Goal: Transaction & Acquisition: Subscribe to service/newsletter

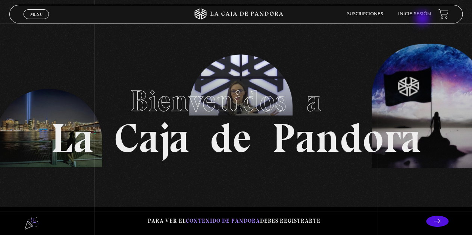
click at [423, 18] on li "Inicie sesión" at bounding box center [414, 14] width 33 height 12
click at [421, 13] on link "Inicie sesión" at bounding box center [414, 14] width 33 height 4
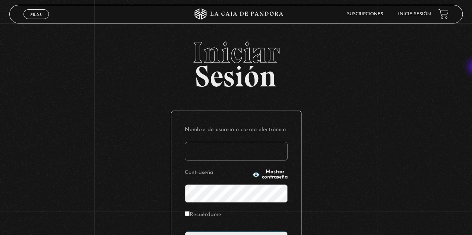
type input "ericka.quiros@hotmail.com"
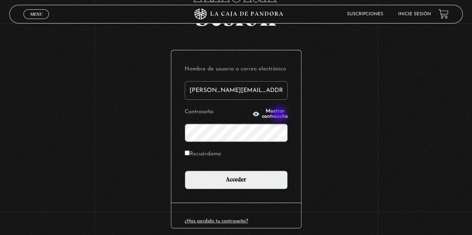
click at [280, 115] on span "Mostrar contraseña" at bounding box center [275, 114] width 26 height 10
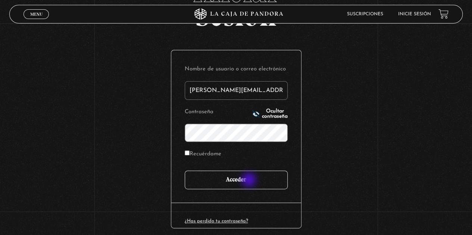
click at [249, 181] on input "Acceder" at bounding box center [236, 180] width 103 height 19
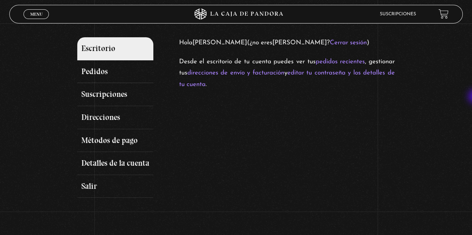
scroll to position [79, 0]
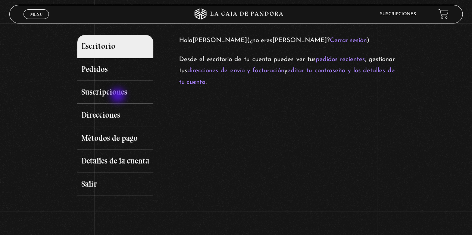
click at [119, 96] on link "Suscripciones" at bounding box center [115, 92] width 76 height 23
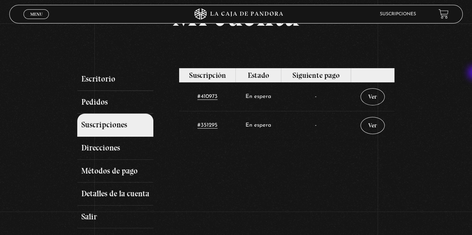
scroll to position [48, 0]
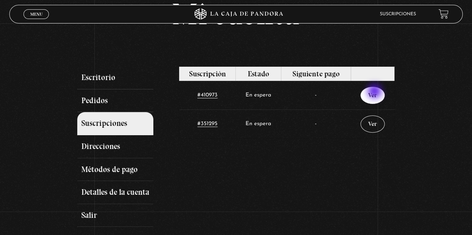
click at [375, 92] on link "Ver" at bounding box center [372, 95] width 24 height 17
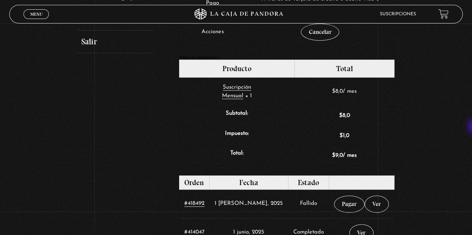
scroll to position [228, 0]
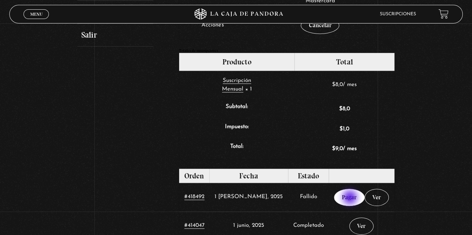
click at [350, 198] on link "Pagar" at bounding box center [349, 197] width 31 height 17
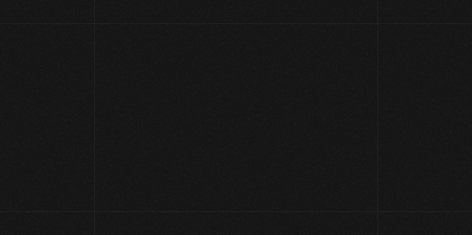
select select "CR-H"
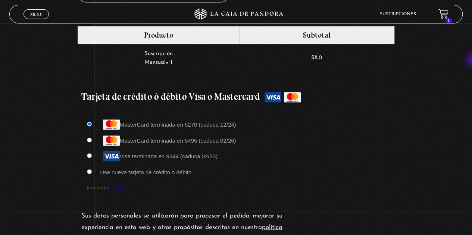
scroll to position [599, 0]
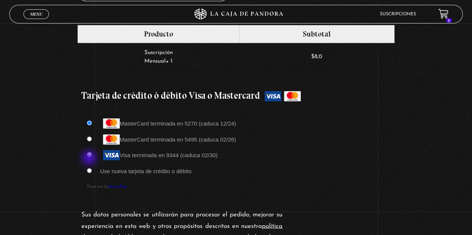
click at [90, 168] on input "Use nueva tarjeta de crédito o débito" at bounding box center [89, 170] width 5 height 5
radio input "true"
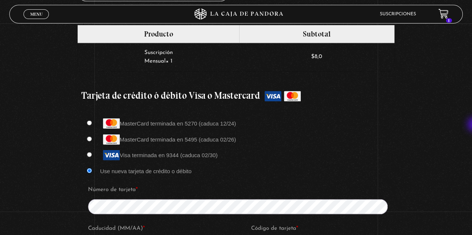
scroll to position [765, 0]
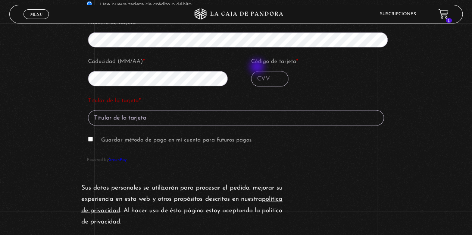
click at [258, 71] on input "Código de tarjeta *" at bounding box center [269, 79] width 37 height 16
type input "992"
click at [173, 110] on input "Titular de la tarjeta *" at bounding box center [236, 118] width 296 height 16
type input "[PERSON_NAME]"
click at [91, 137] on input "Guardar método de pago en mi cuenta para futuros pagos." at bounding box center [90, 139] width 5 height 5
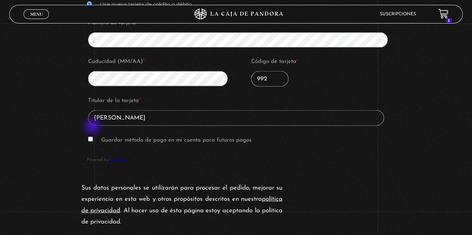
checkbox input "true"
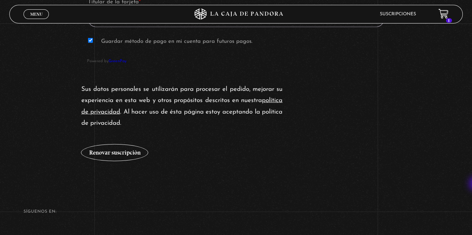
scroll to position [866, 0]
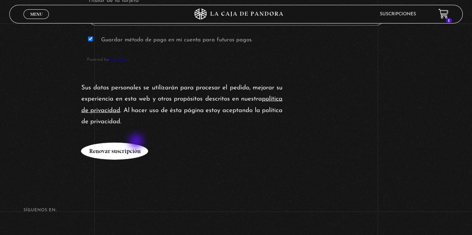
click at [137, 143] on button "Renovar suscripción" at bounding box center [114, 151] width 67 height 17
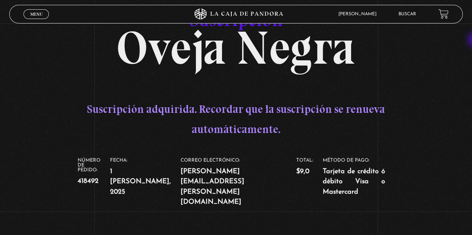
scroll to position [33, 0]
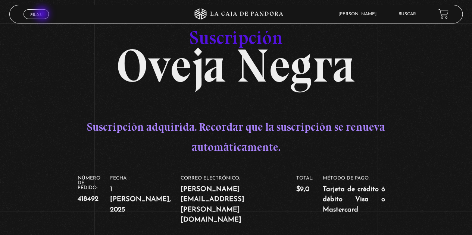
click at [42, 14] on span "Menu" at bounding box center [36, 14] width 12 height 4
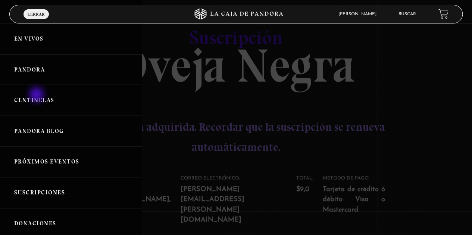
click at [37, 95] on link "Centinelas" at bounding box center [71, 100] width 142 height 31
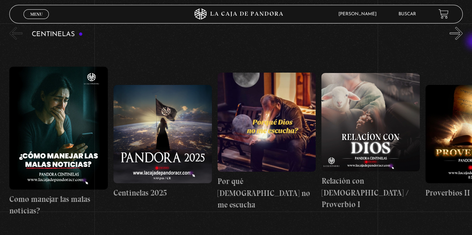
scroll to position [90, 0]
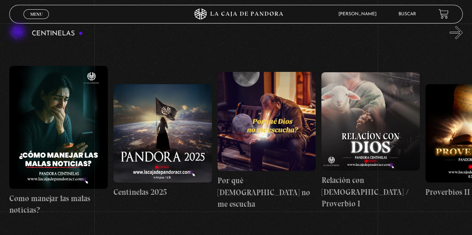
click at [19, 32] on button "«" at bounding box center [15, 32] width 13 height 13
click at [461, 36] on button "»" at bounding box center [455, 32] width 13 height 13
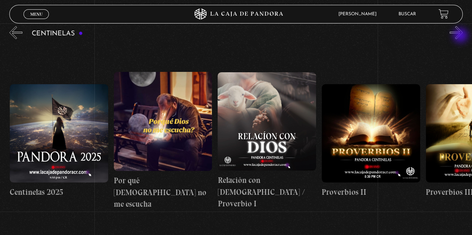
click at [461, 36] on button "»" at bounding box center [455, 32] width 13 height 13
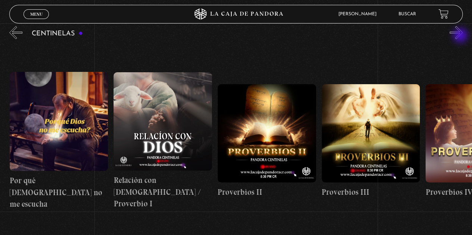
click at [461, 36] on button "»" at bounding box center [455, 32] width 13 height 13
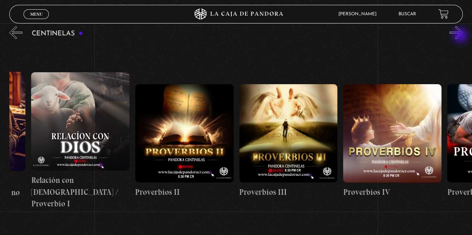
click at [461, 36] on button "»" at bounding box center [455, 32] width 13 height 13
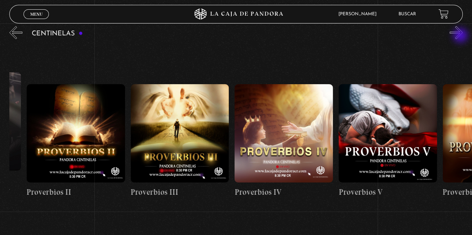
click at [461, 36] on button "»" at bounding box center [455, 32] width 13 height 13
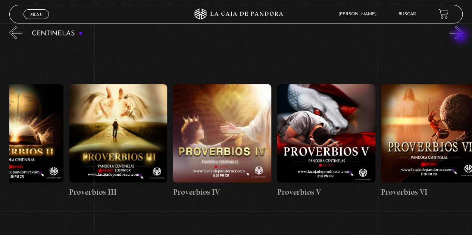
click at [461, 36] on button "»" at bounding box center [455, 32] width 13 height 13
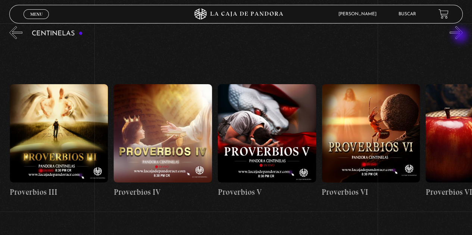
click at [461, 36] on button "»" at bounding box center [455, 32] width 13 height 13
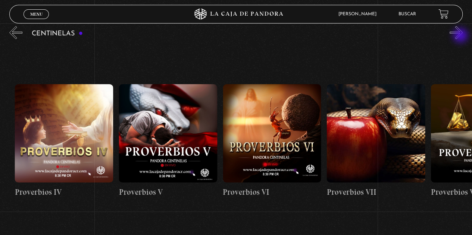
click at [461, 36] on button "»" at bounding box center [455, 32] width 13 height 13
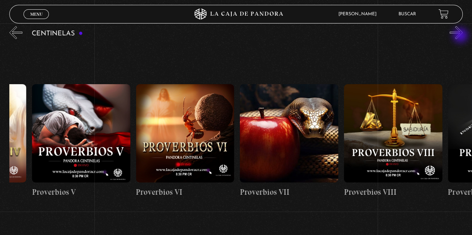
click at [461, 36] on button "»" at bounding box center [455, 32] width 13 height 13
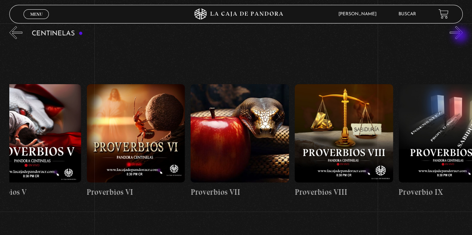
click at [461, 36] on button "»" at bounding box center [455, 32] width 13 height 13
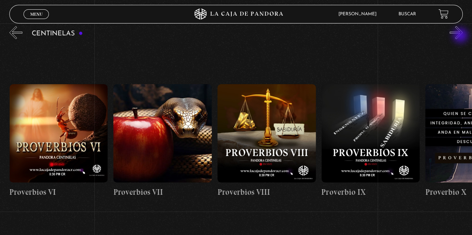
click at [461, 36] on button "»" at bounding box center [455, 32] width 13 height 13
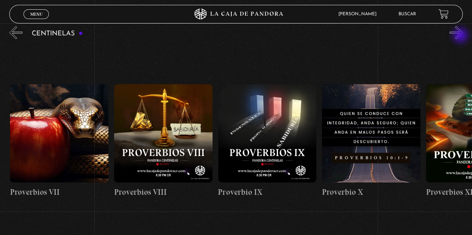
click at [461, 36] on button "»" at bounding box center [455, 32] width 13 height 13
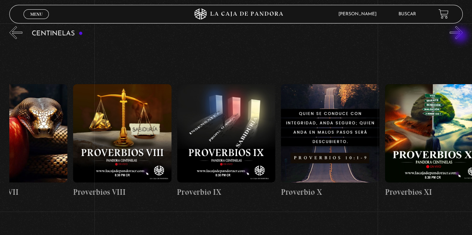
click at [461, 36] on button "»" at bounding box center [455, 32] width 13 height 13
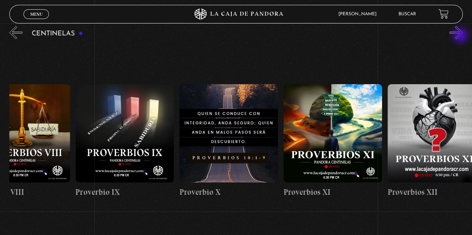
click at [461, 36] on button "»" at bounding box center [455, 32] width 13 height 13
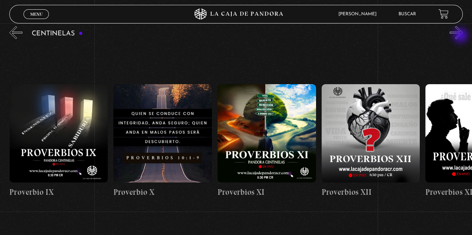
click at [461, 36] on button "»" at bounding box center [455, 32] width 13 height 13
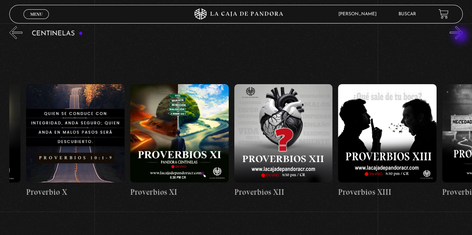
click at [461, 36] on button "»" at bounding box center [455, 32] width 13 height 13
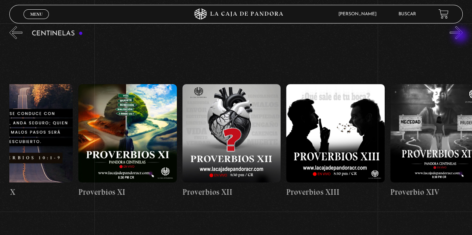
click at [461, 36] on button "»" at bounding box center [455, 32] width 13 height 13
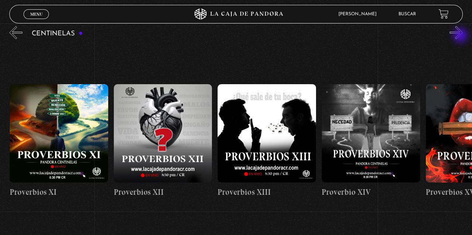
click at [461, 36] on button "»" at bounding box center [455, 32] width 13 height 13
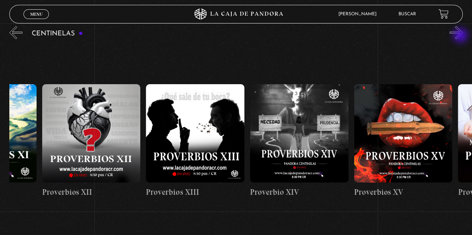
click at [461, 36] on button "»" at bounding box center [455, 32] width 13 height 13
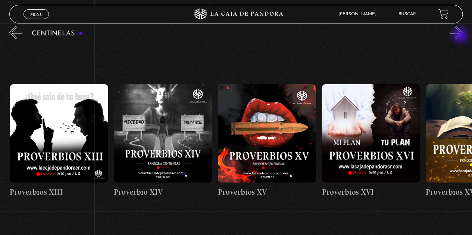
click at [461, 36] on button "»" at bounding box center [455, 32] width 13 height 13
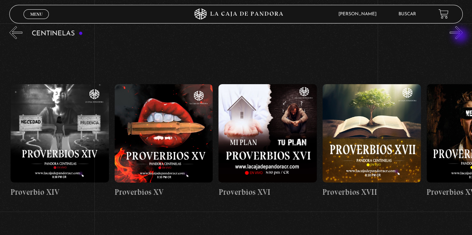
click at [461, 36] on button "»" at bounding box center [455, 32] width 13 height 13
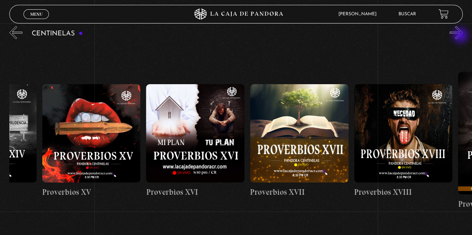
click at [461, 36] on button "»" at bounding box center [455, 32] width 13 height 13
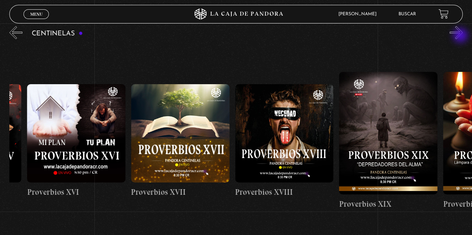
click at [461, 36] on button "»" at bounding box center [455, 32] width 13 height 13
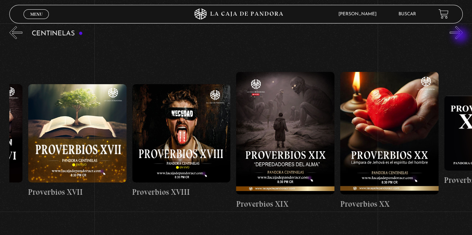
click at [461, 36] on button "»" at bounding box center [455, 32] width 13 height 13
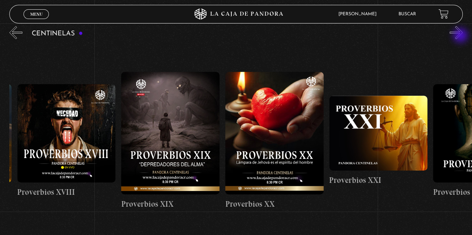
click at [461, 36] on button "»" at bounding box center [455, 32] width 13 height 13
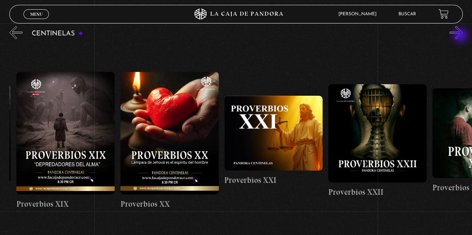
click at [461, 36] on button "»" at bounding box center [455, 32] width 13 height 13
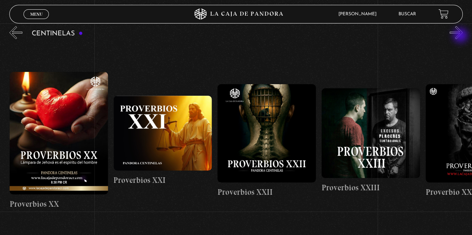
click at [461, 36] on button "»" at bounding box center [455, 32] width 13 height 13
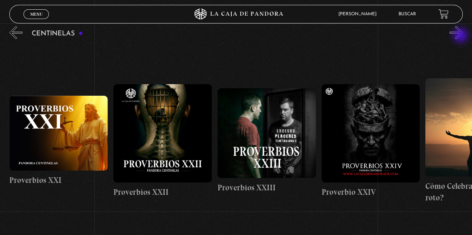
click at [461, 36] on button "»" at bounding box center [455, 32] width 13 height 13
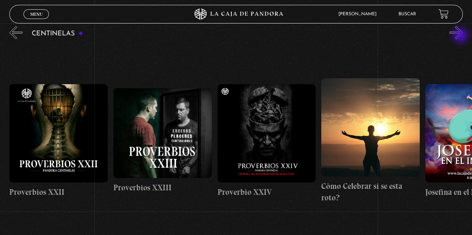
click at [461, 36] on button "»" at bounding box center [455, 32] width 13 height 13
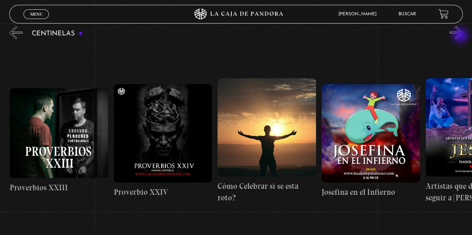
click at [461, 36] on button "»" at bounding box center [455, 32] width 13 height 13
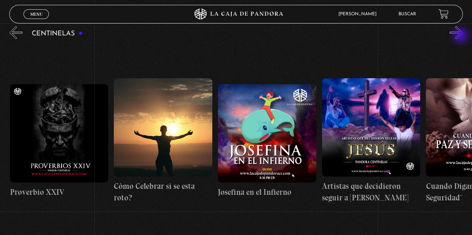
click at [461, 36] on button "»" at bounding box center [455, 32] width 13 height 13
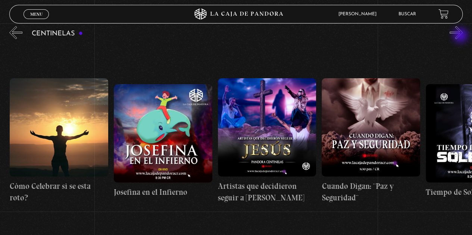
click at [461, 36] on button "»" at bounding box center [455, 32] width 13 height 13
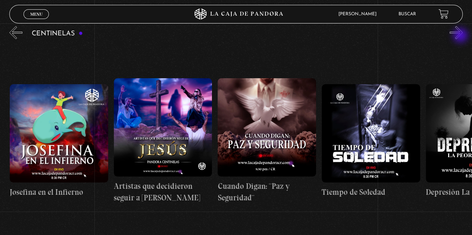
scroll to position [0, 2909]
click at [461, 36] on button "»" at bounding box center [455, 32] width 13 height 13
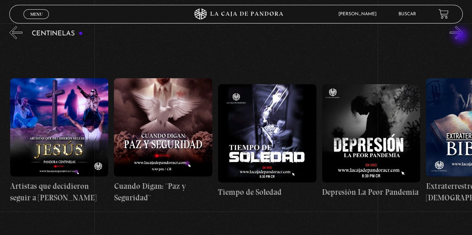
click at [461, 36] on button "»" at bounding box center [455, 32] width 13 height 13
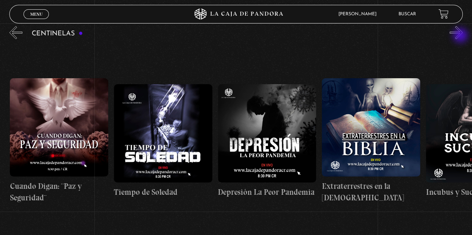
click at [461, 36] on button "»" at bounding box center [455, 32] width 13 height 13
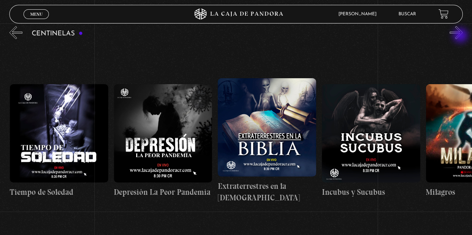
click at [461, 36] on button "»" at bounding box center [455, 32] width 13 height 13
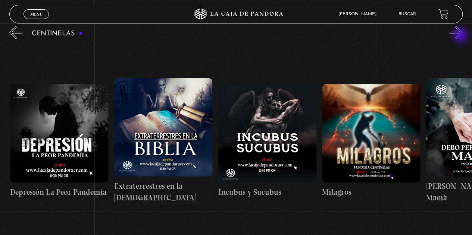
click at [461, 36] on button "»" at bounding box center [455, 32] width 13 height 13
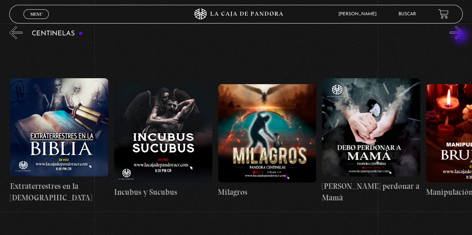
click at [461, 36] on button "»" at bounding box center [455, 32] width 13 height 13
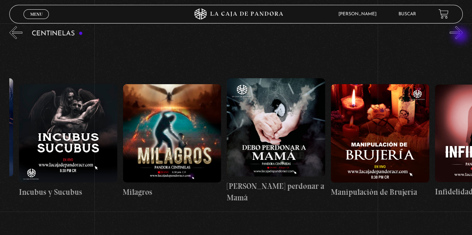
click at [461, 36] on button "»" at bounding box center [455, 32] width 13 height 13
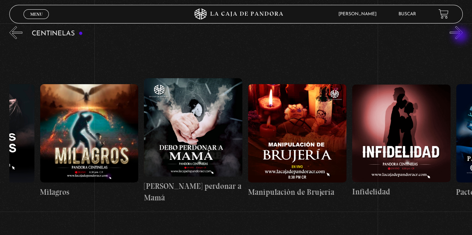
click at [461, 36] on button "»" at bounding box center [455, 32] width 13 height 13
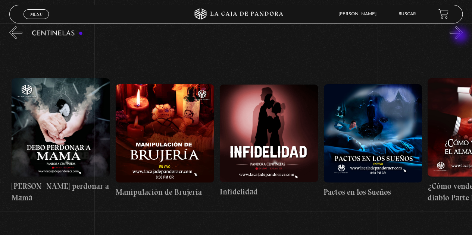
click at [461, 36] on button "»" at bounding box center [455, 32] width 13 height 13
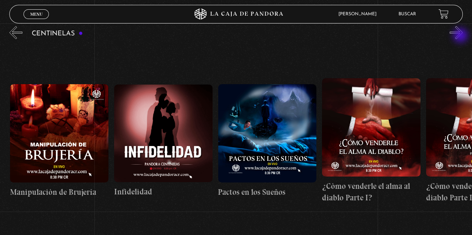
click at [461, 36] on button "»" at bounding box center [455, 32] width 13 height 13
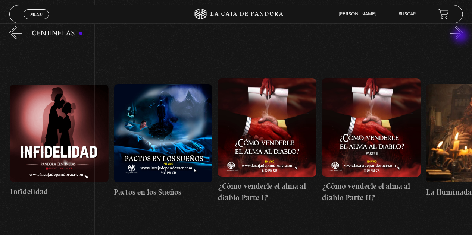
click at [461, 36] on button "»" at bounding box center [455, 32] width 13 height 13
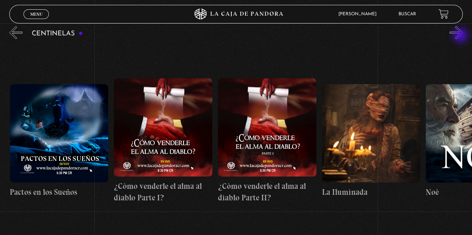
click at [461, 36] on button "»" at bounding box center [455, 32] width 13 height 13
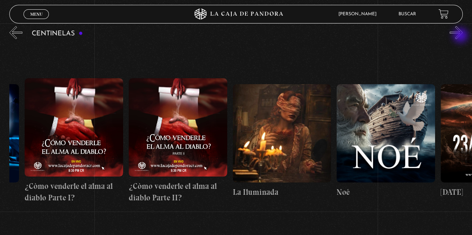
click at [461, 36] on button "»" at bounding box center [455, 32] width 13 height 13
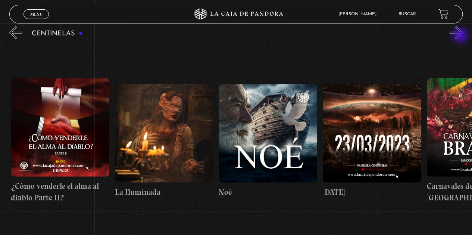
click at [461, 36] on button "»" at bounding box center [455, 32] width 13 height 13
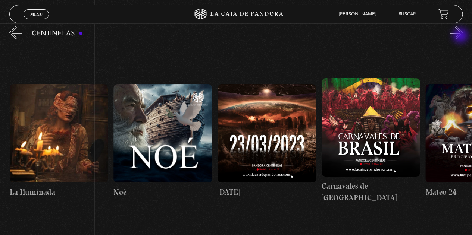
click at [461, 36] on button "»" at bounding box center [455, 32] width 13 height 13
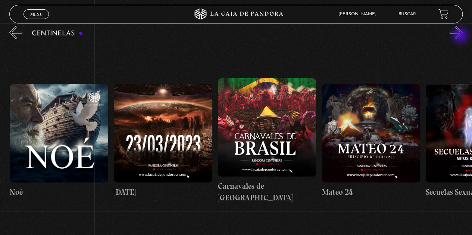
click at [461, 36] on button "»" at bounding box center [455, 32] width 13 height 13
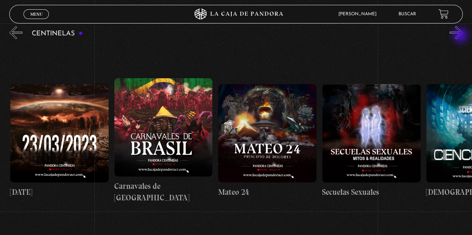
click at [461, 36] on button "»" at bounding box center [455, 32] width 13 height 13
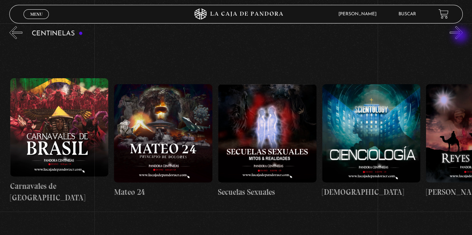
click at [461, 36] on button "»" at bounding box center [455, 32] width 13 height 13
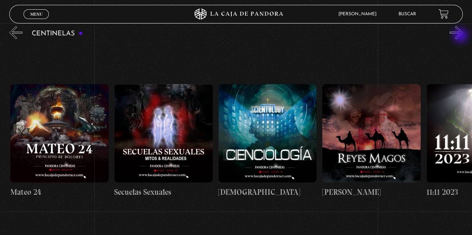
click at [461, 36] on button "»" at bounding box center [455, 32] width 13 height 13
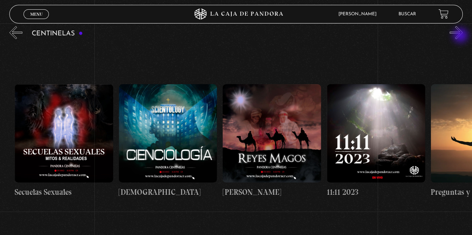
click at [461, 36] on button "»" at bounding box center [455, 32] width 13 height 13
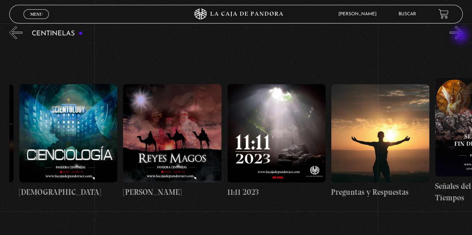
click at [461, 36] on button "»" at bounding box center [455, 32] width 13 height 13
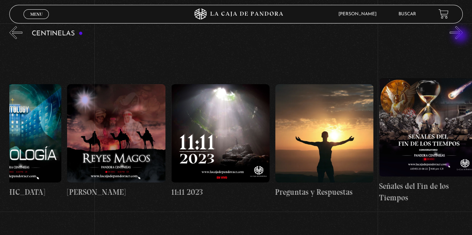
click at [461, 36] on button "»" at bounding box center [455, 32] width 13 height 13
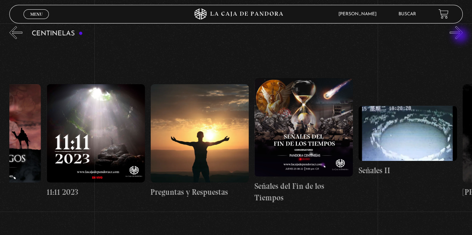
click at [461, 36] on button "»" at bounding box center [455, 32] width 13 height 13
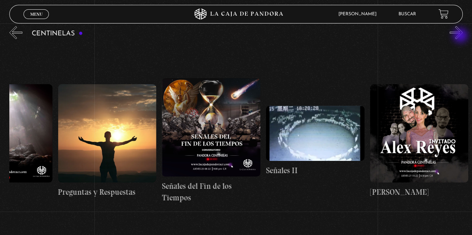
click at [461, 36] on button "»" at bounding box center [455, 32] width 13 height 13
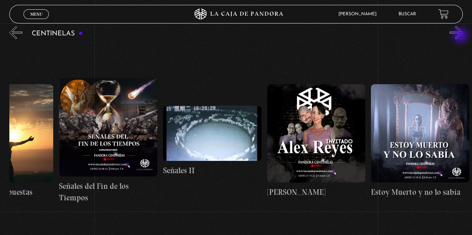
click at [461, 36] on button "»" at bounding box center [455, 32] width 13 height 13
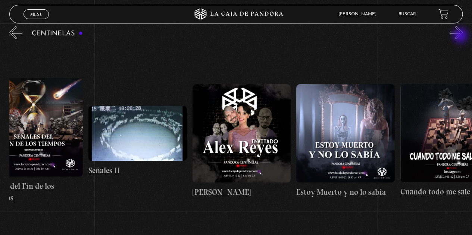
click at [461, 36] on button "»" at bounding box center [455, 32] width 13 height 13
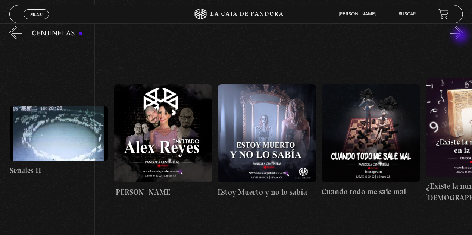
click at [461, 36] on button "»" at bounding box center [455, 32] width 13 height 13
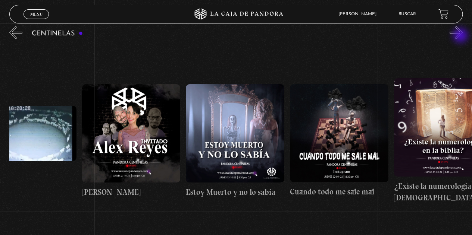
click at [461, 36] on button "»" at bounding box center [455, 32] width 13 height 13
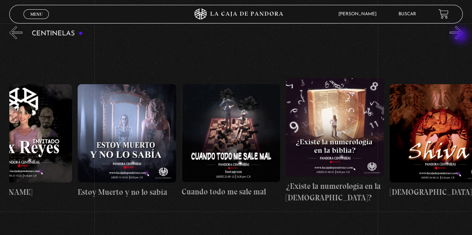
click at [461, 36] on button "»" at bounding box center [455, 32] width 13 height 13
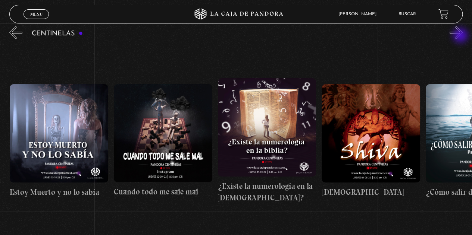
click at [461, 36] on button "»" at bounding box center [455, 32] width 13 height 13
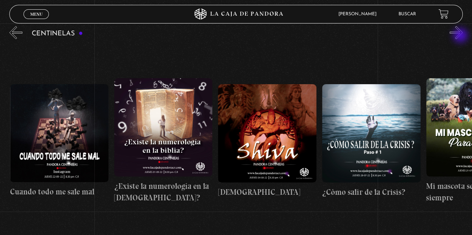
click at [461, 36] on button "»" at bounding box center [455, 32] width 13 height 13
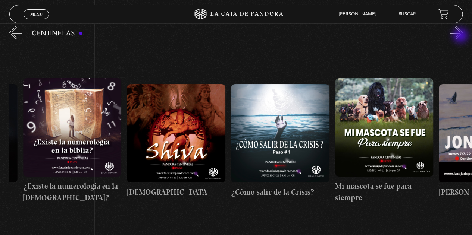
click at [461, 36] on button "»" at bounding box center [455, 32] width 13 height 13
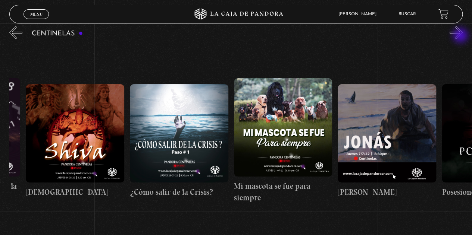
click at [461, 36] on button "»" at bounding box center [455, 32] width 13 height 13
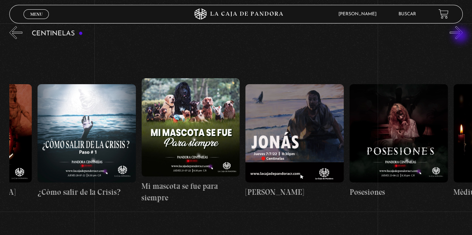
click at [461, 36] on button "»" at bounding box center [455, 32] width 13 height 13
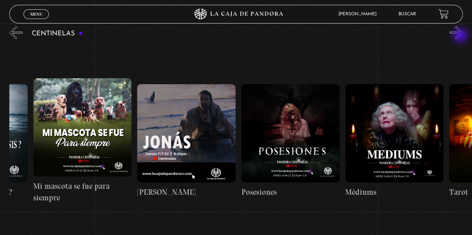
click at [461, 36] on button "»" at bounding box center [455, 32] width 13 height 13
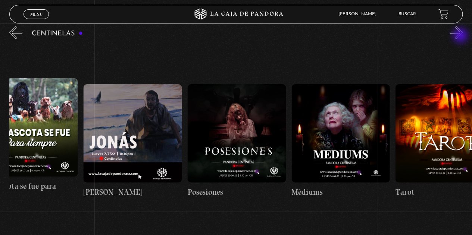
click at [461, 36] on button "»" at bounding box center [455, 32] width 13 height 13
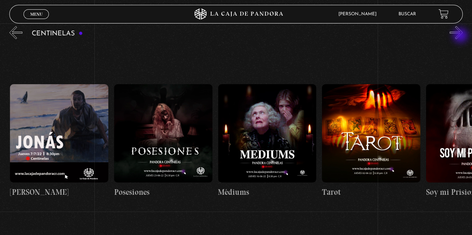
click at [461, 36] on button "»" at bounding box center [455, 32] width 13 height 13
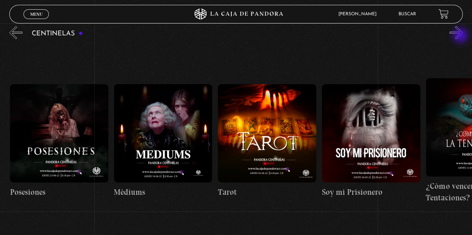
click at [461, 36] on button "»" at bounding box center [455, 32] width 13 height 13
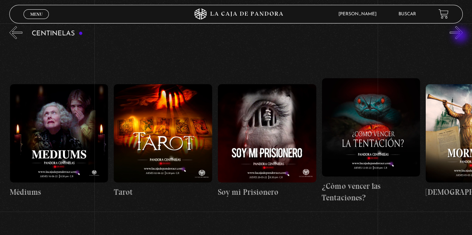
click at [461, 36] on button "»" at bounding box center [455, 32] width 13 height 13
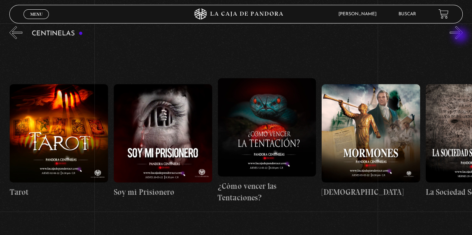
click at [461, 36] on button "»" at bounding box center [455, 32] width 13 height 13
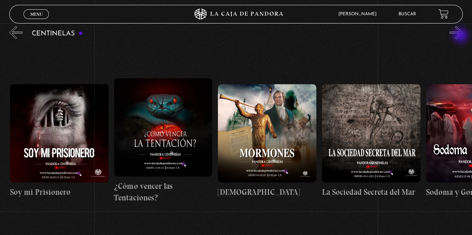
click at [461, 36] on button "»" at bounding box center [455, 32] width 13 height 13
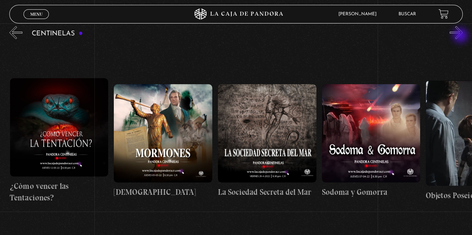
click at [461, 36] on button "»" at bounding box center [455, 32] width 13 height 13
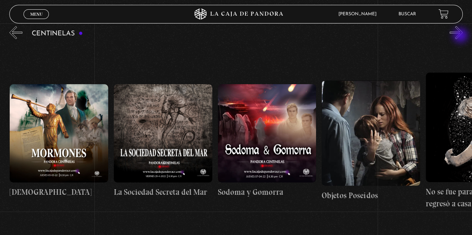
click at [461, 36] on button "»" at bounding box center [455, 32] width 13 height 13
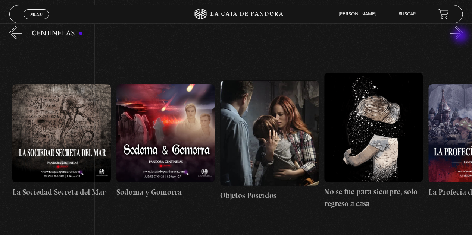
click at [461, 36] on button "»" at bounding box center [455, 32] width 13 height 13
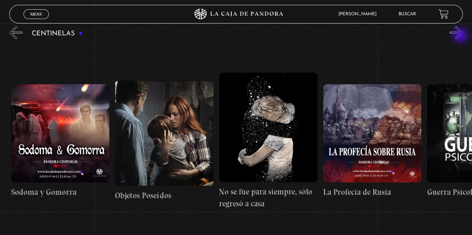
click at [461, 36] on button "»" at bounding box center [455, 32] width 13 height 13
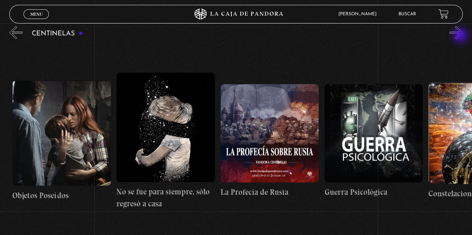
click at [461, 36] on button "»" at bounding box center [455, 32] width 13 height 13
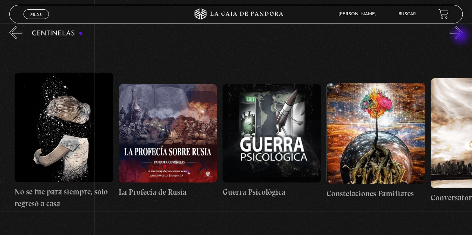
click at [461, 36] on button "»" at bounding box center [455, 32] width 13 height 13
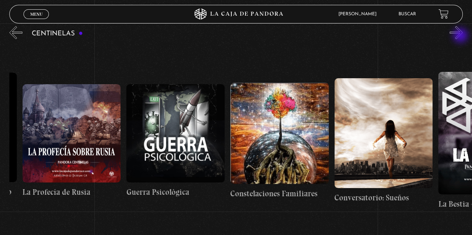
click at [461, 36] on button "»" at bounding box center [455, 32] width 13 height 13
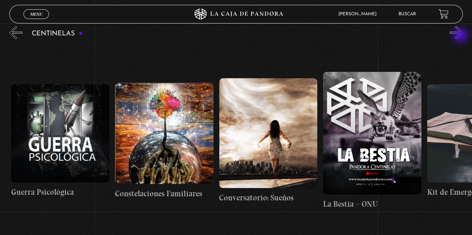
click at [461, 36] on button "»" at bounding box center [455, 32] width 13 height 13
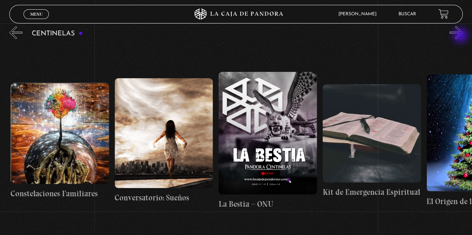
click at [461, 36] on button "»" at bounding box center [455, 32] width 13 height 13
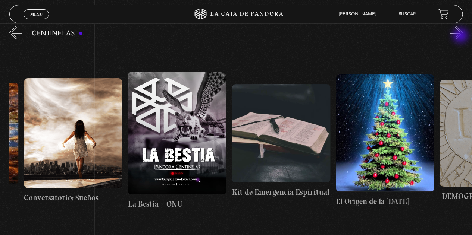
click at [461, 36] on button "»" at bounding box center [455, 32] width 13 height 13
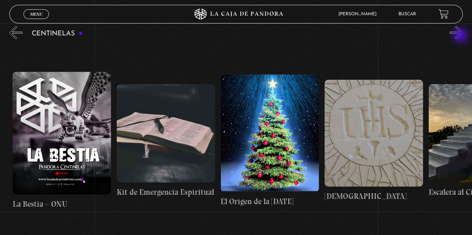
click at [461, 36] on button "»" at bounding box center [455, 32] width 13 height 13
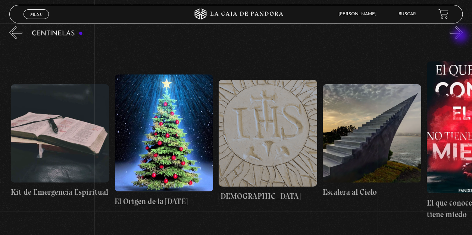
click at [461, 36] on button "»" at bounding box center [455, 32] width 13 height 13
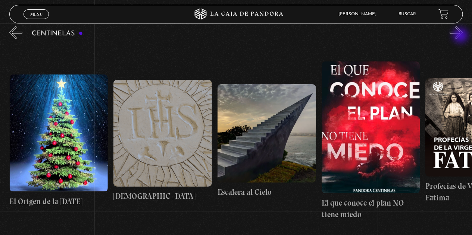
click at [461, 36] on button "»" at bounding box center [455, 32] width 13 height 13
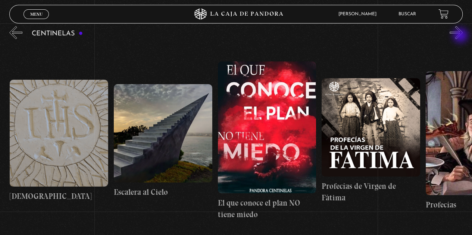
click at [461, 36] on button "»" at bounding box center [455, 32] width 13 height 13
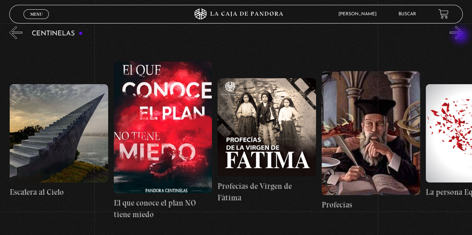
click at [461, 36] on button "»" at bounding box center [455, 32] width 13 height 13
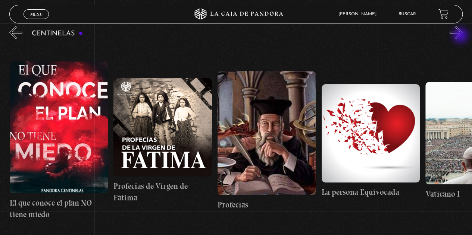
click at [461, 36] on button "»" at bounding box center [455, 32] width 13 height 13
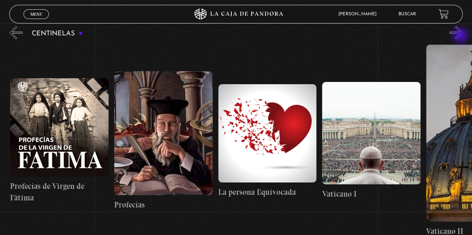
click at [461, 36] on button "»" at bounding box center [455, 32] width 13 height 13
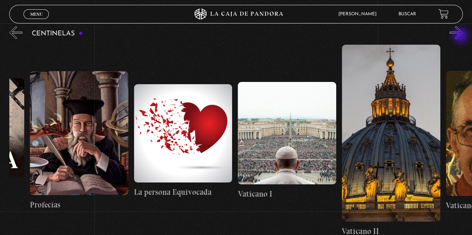
click at [461, 36] on button "»" at bounding box center [455, 32] width 13 height 13
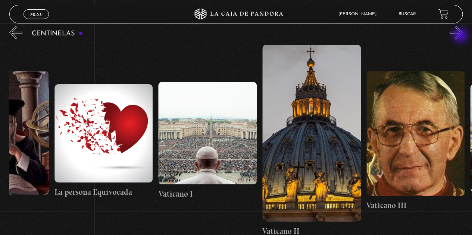
click at [461, 36] on button "»" at bounding box center [455, 32] width 13 height 13
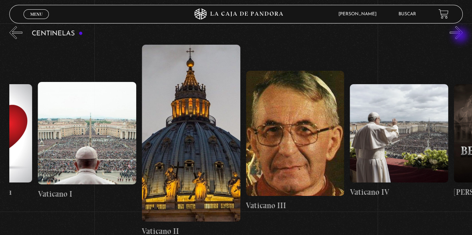
click at [461, 36] on button "»" at bounding box center [455, 32] width 13 height 13
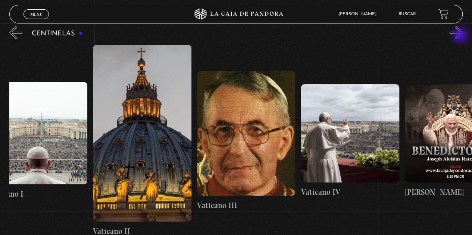
click at [461, 36] on button "»" at bounding box center [455, 32] width 13 height 13
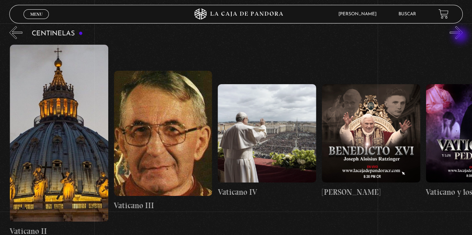
click at [461, 36] on button "»" at bounding box center [455, 32] width 13 height 13
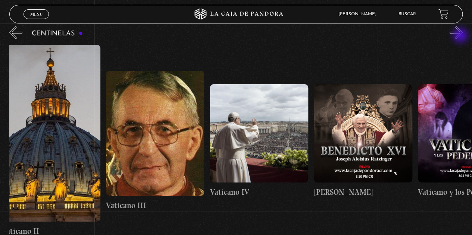
click at [461, 36] on button "»" at bounding box center [455, 32] width 13 height 13
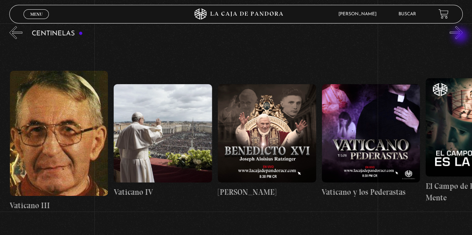
click at [461, 36] on button "»" at bounding box center [455, 32] width 13 height 13
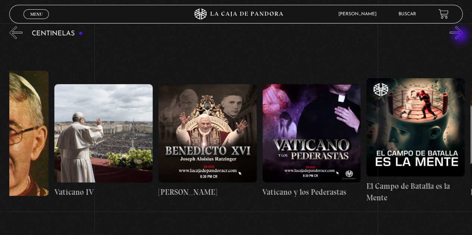
click at [461, 36] on button "»" at bounding box center [455, 32] width 13 height 13
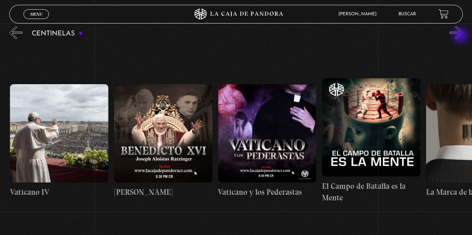
click at [461, 36] on button "»" at bounding box center [455, 32] width 13 height 13
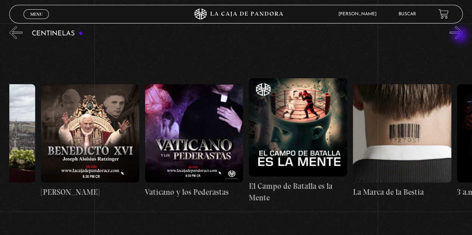
click at [461, 36] on button "»" at bounding box center [455, 32] width 13 height 13
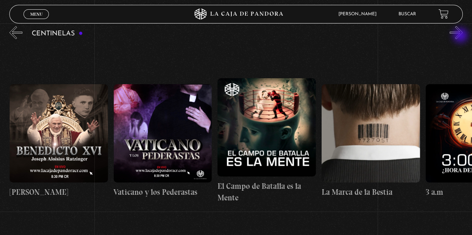
click at [461, 36] on button "»" at bounding box center [455, 32] width 13 height 13
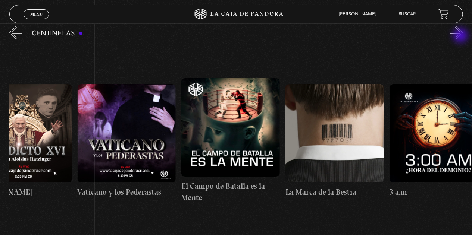
click at [461, 36] on button "»" at bounding box center [455, 32] width 13 height 13
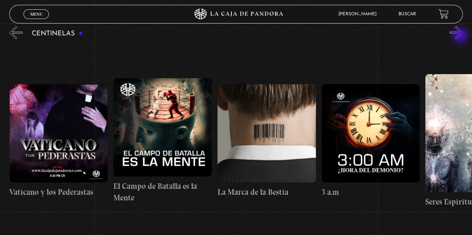
click at [461, 36] on button "»" at bounding box center [455, 32] width 13 height 13
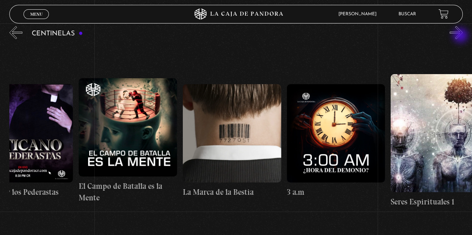
click at [461, 36] on button "»" at bounding box center [455, 32] width 13 height 13
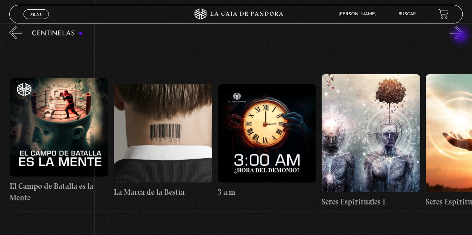
click at [461, 36] on button "»" at bounding box center [455, 32] width 13 height 13
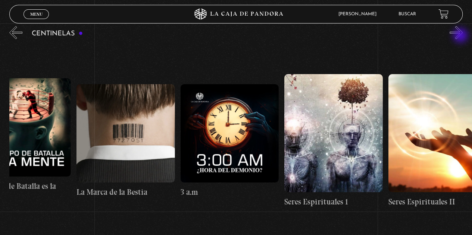
click at [461, 36] on button "»" at bounding box center [455, 32] width 13 height 13
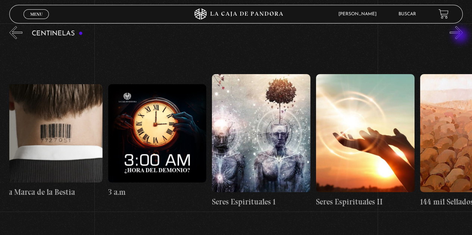
click at [461, 36] on button "»" at bounding box center [455, 32] width 13 height 13
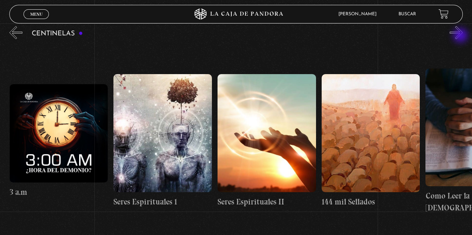
click at [461, 36] on button "»" at bounding box center [455, 32] width 13 height 13
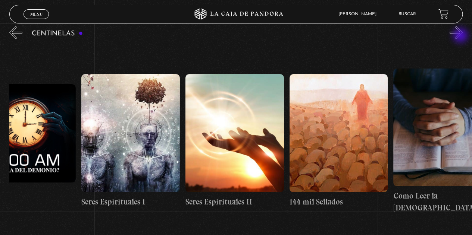
click at [461, 36] on button "»" at bounding box center [455, 32] width 13 height 13
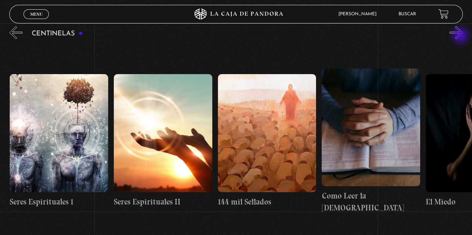
click at [461, 36] on button "»" at bounding box center [455, 32] width 13 height 13
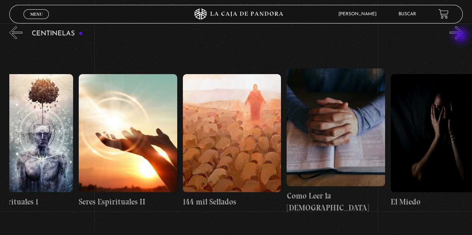
click at [461, 36] on button "»" at bounding box center [455, 32] width 13 height 13
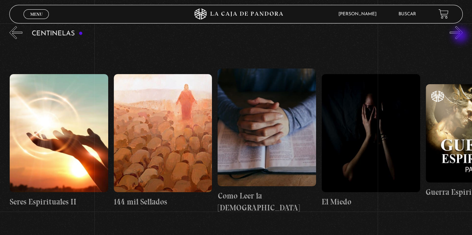
click at [461, 36] on button "»" at bounding box center [455, 32] width 13 height 13
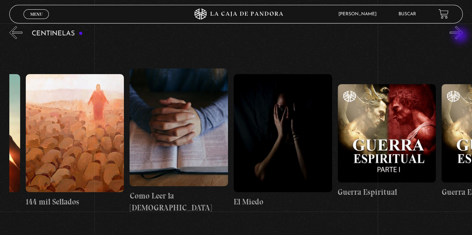
click at [461, 36] on button "»" at bounding box center [455, 32] width 13 height 13
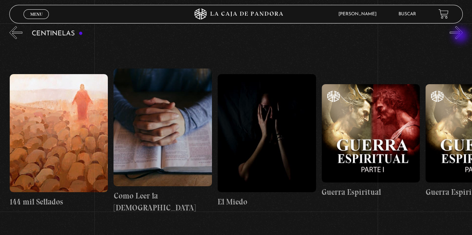
click at [461, 36] on button "»" at bounding box center [455, 32] width 13 height 13
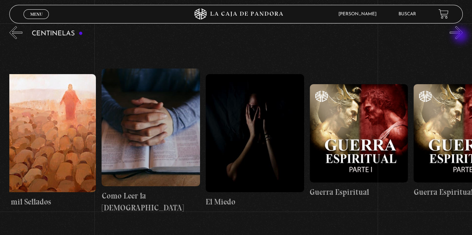
click at [461, 36] on button "»" at bounding box center [455, 32] width 13 height 13
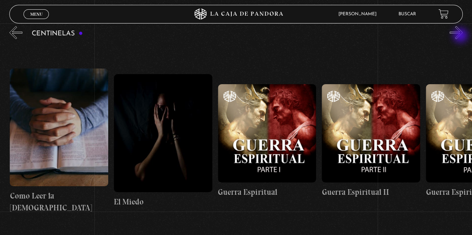
click at [461, 36] on button "»" at bounding box center [455, 32] width 13 height 13
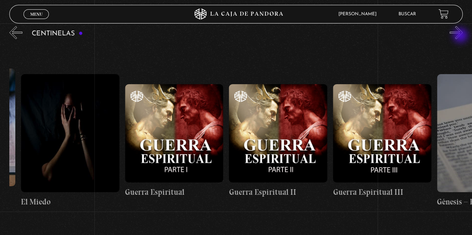
click at [461, 36] on button "»" at bounding box center [455, 32] width 13 height 13
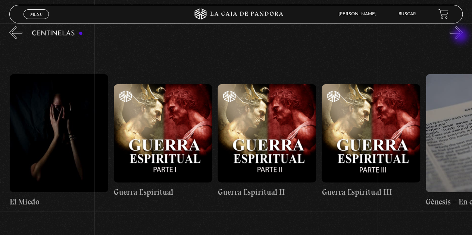
click at [461, 36] on button "»" at bounding box center [455, 32] width 13 height 13
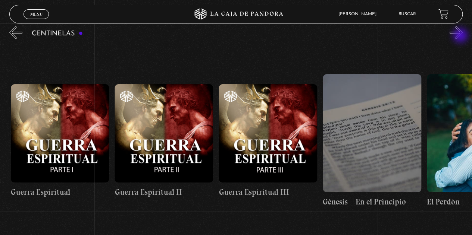
click at [461, 36] on button "»" at bounding box center [455, 32] width 13 height 13
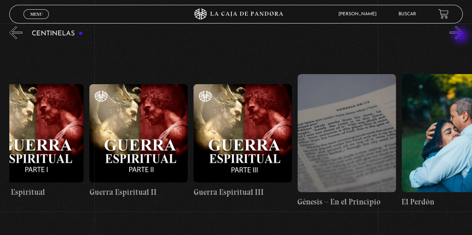
click at [461, 36] on button "»" at bounding box center [455, 32] width 13 height 13
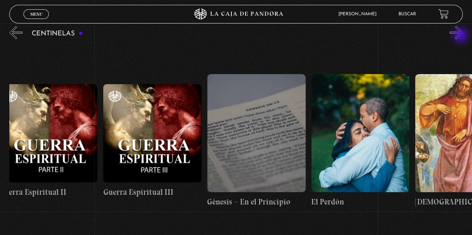
click at [461, 36] on button "»" at bounding box center [455, 32] width 13 height 13
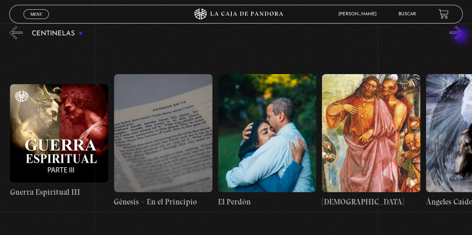
click at [461, 36] on button "»" at bounding box center [455, 32] width 13 height 13
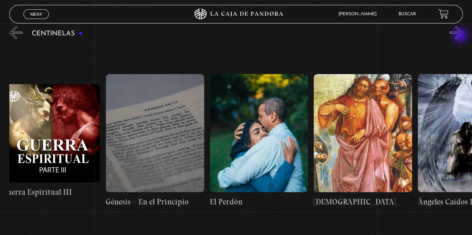
click at [461, 36] on button "»" at bounding box center [455, 32] width 13 height 13
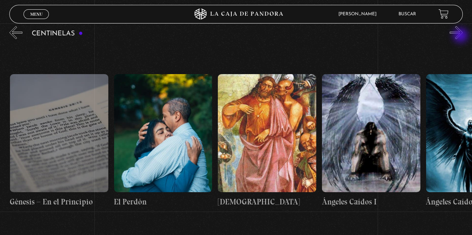
click at [461, 36] on button "»" at bounding box center [455, 32] width 13 height 13
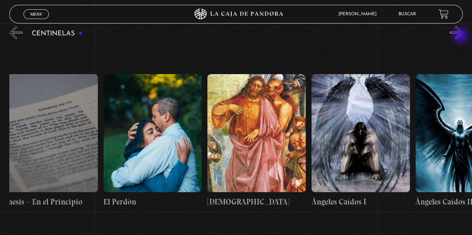
click at [461, 36] on button "»" at bounding box center [455, 32] width 13 height 13
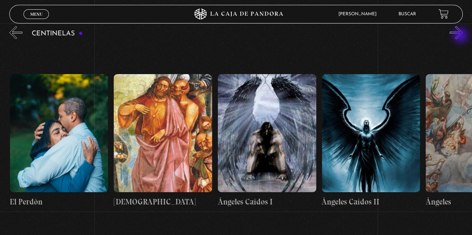
click at [461, 36] on button "»" at bounding box center [455, 32] width 13 height 13
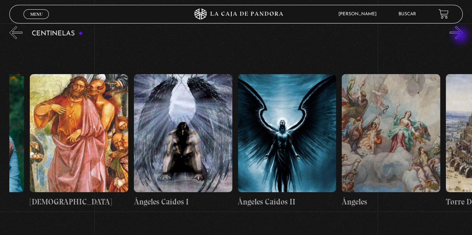
click at [461, 36] on button "»" at bounding box center [455, 32] width 13 height 13
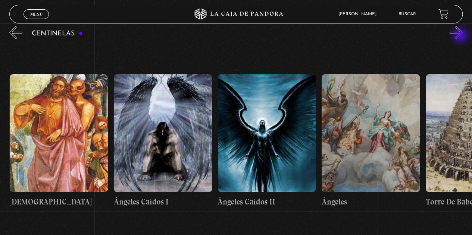
click at [461, 36] on button "»" at bounding box center [455, 32] width 13 height 13
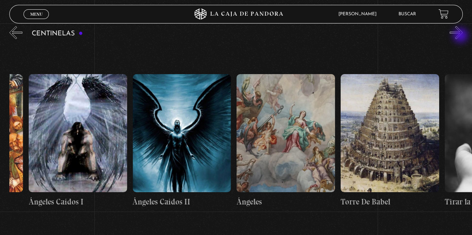
click at [461, 36] on button "»" at bounding box center [455, 32] width 13 height 13
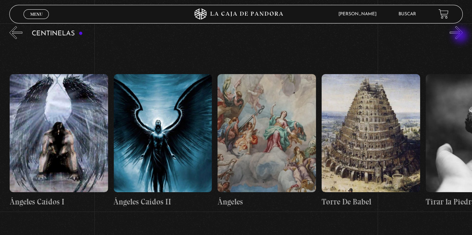
click at [461, 36] on button "»" at bounding box center [455, 32] width 13 height 13
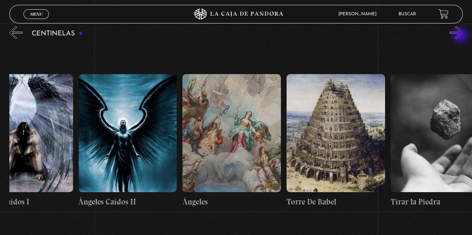
click at [461, 36] on button "»" at bounding box center [455, 32] width 13 height 13
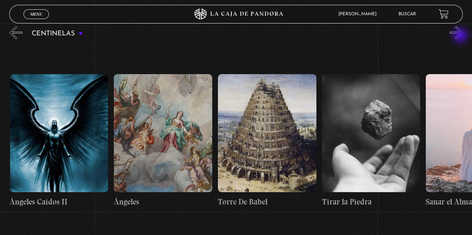
click at [461, 36] on button "»" at bounding box center [455, 32] width 13 height 13
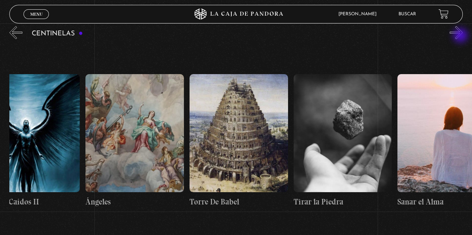
click at [461, 36] on button "»" at bounding box center [455, 32] width 13 height 13
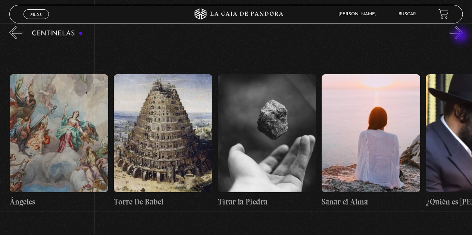
click at [461, 36] on button "»" at bounding box center [455, 32] width 13 height 13
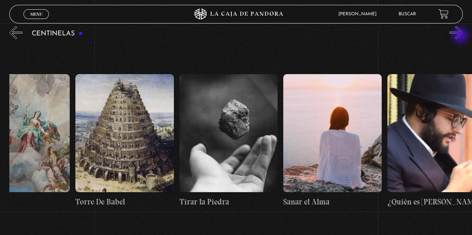
click at [461, 36] on button "»" at bounding box center [455, 32] width 13 height 13
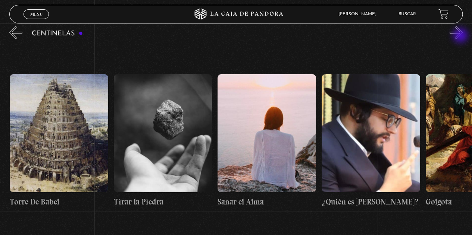
click at [461, 36] on button "»" at bounding box center [455, 32] width 13 height 13
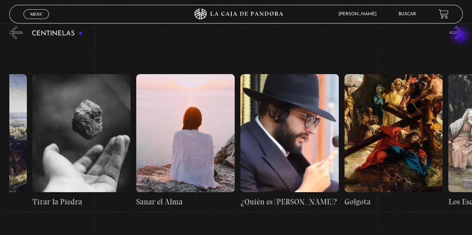
click at [461, 36] on button "»" at bounding box center [455, 32] width 13 height 13
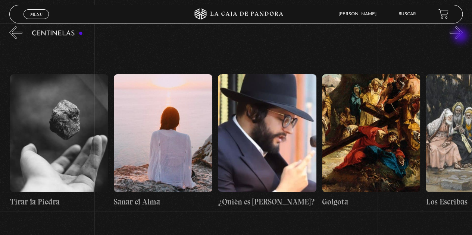
click at [461, 36] on button "»" at bounding box center [455, 32] width 13 height 13
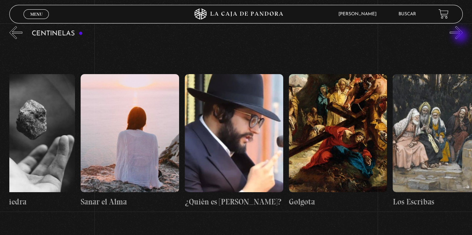
click at [461, 36] on button "»" at bounding box center [455, 32] width 13 height 13
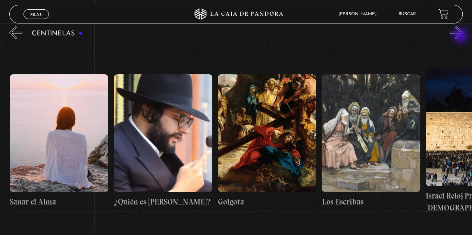
click at [461, 36] on button "»" at bounding box center [455, 32] width 13 height 13
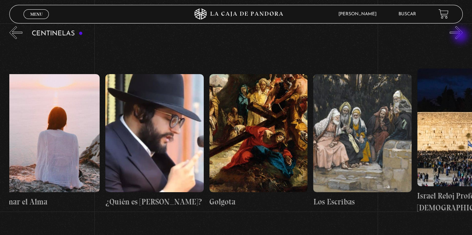
click at [461, 36] on button "»" at bounding box center [455, 32] width 13 height 13
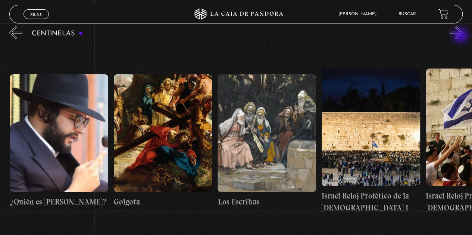
click at [461, 36] on button "»" at bounding box center [455, 32] width 13 height 13
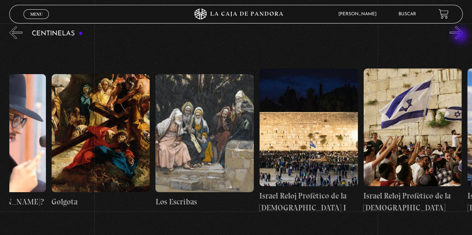
click at [461, 36] on button "»" at bounding box center [455, 32] width 13 height 13
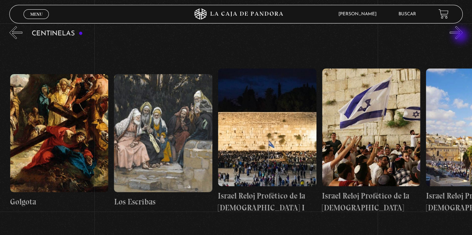
click at [461, 36] on button "»" at bounding box center [455, 32] width 13 height 13
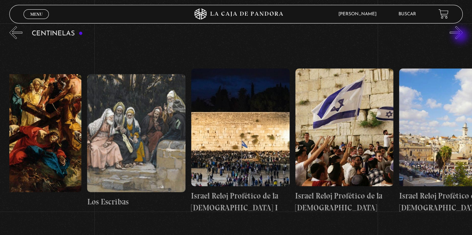
scroll to position [0, 11687]
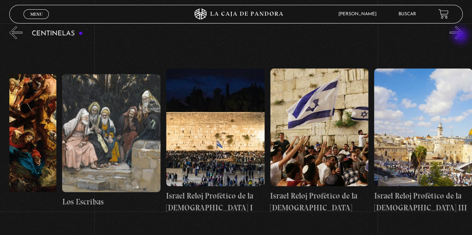
click at [461, 36] on button "»" at bounding box center [455, 32] width 13 height 13
click at [40, 11] on link "Menu Cerrar" at bounding box center [35, 14] width 25 height 10
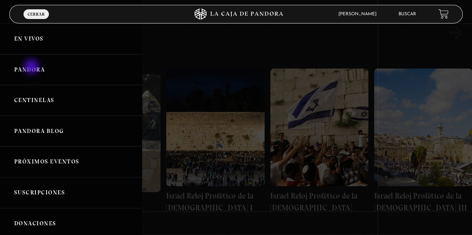
click at [32, 67] on link "Pandora" at bounding box center [71, 69] width 142 height 31
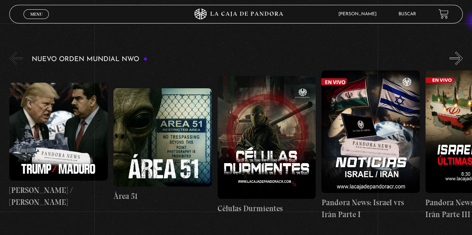
scroll to position [125, 0]
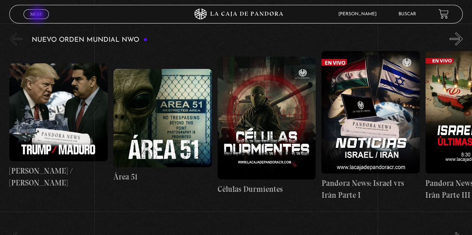
click at [38, 15] on span "Menu" at bounding box center [36, 14] width 12 height 4
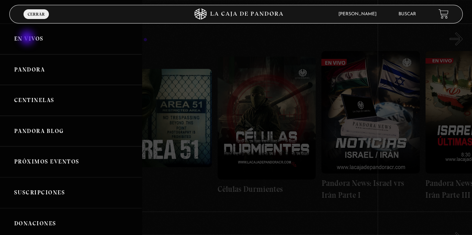
click at [28, 38] on link "En vivos" at bounding box center [71, 38] width 142 height 31
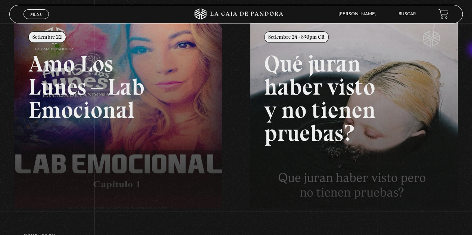
scroll to position [96, 0]
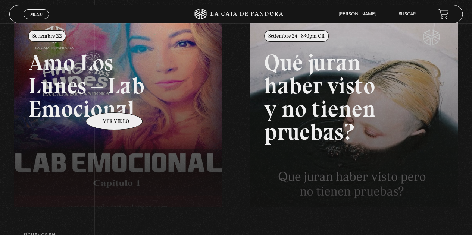
click at [104, 101] on link at bounding box center [250, 136] width 472 height 235
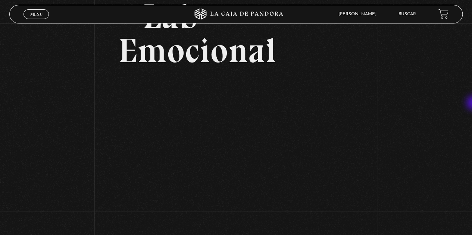
scroll to position [98, 0]
